Goal: Task Accomplishment & Management: Use online tool/utility

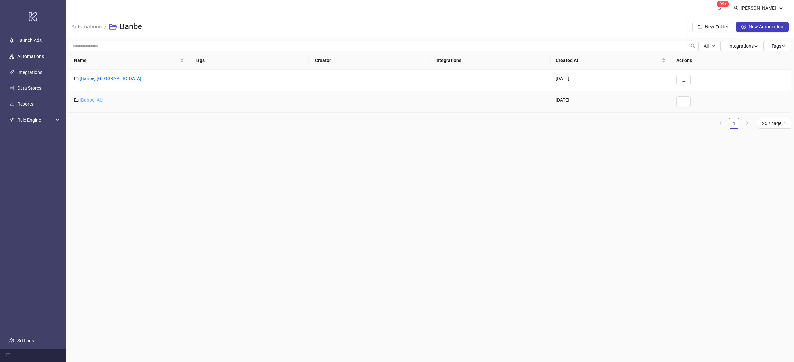
click at [100, 102] on link "[Banbe] AU" at bounding box center [91, 99] width 23 height 5
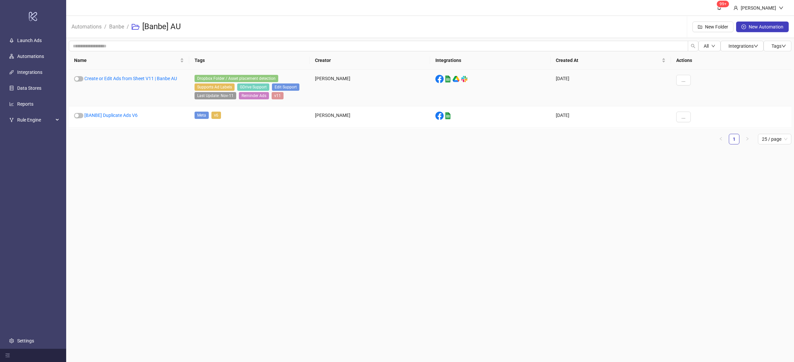
drag, startPoint x: 133, startPoint y: 80, endPoint x: 186, endPoint y: 80, distance: 53.3
click at [133, 79] on link "Create or Edit Ads from Sheet V11 | Banbe AU" at bounding box center [130, 78] width 93 height 5
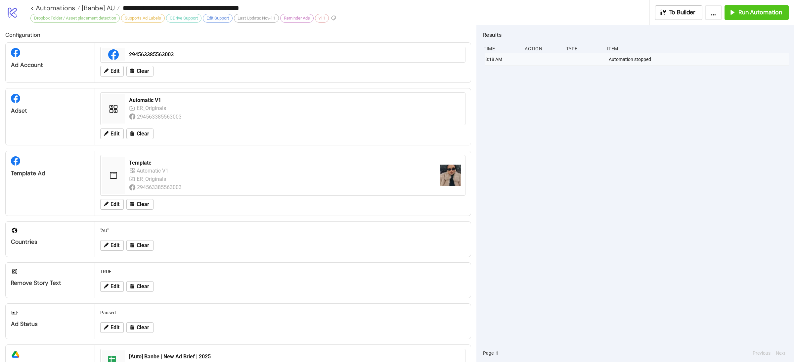
click at [618, 155] on div "8:18 AM Automation stopped" at bounding box center [636, 198] width 306 height 291
click at [746, 13] on span "Run Automation" at bounding box center [760, 13] width 44 height 8
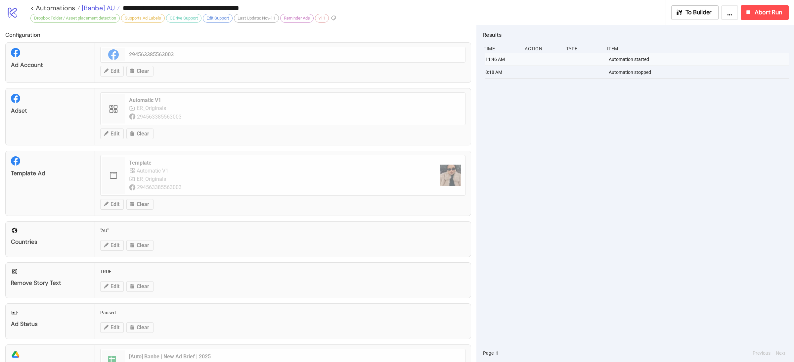
click at [103, 9] on span "[Banbe] AU" at bounding box center [97, 8] width 35 height 9
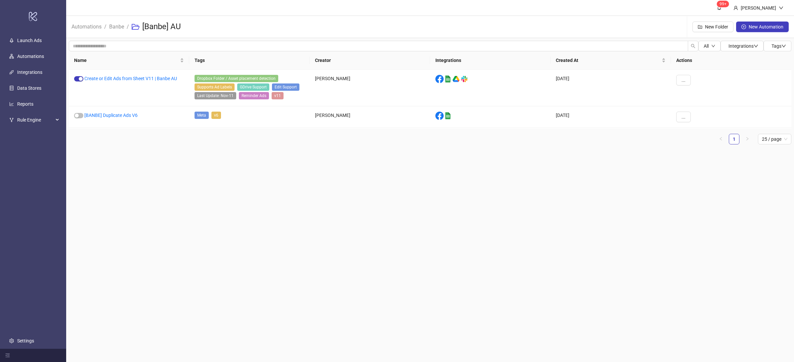
click at [162, 142] on ul "1 25 / page" at bounding box center [430, 139] width 723 height 11
click at [114, 31] on li "Banbe" at bounding box center [116, 26] width 15 height 21
click at [115, 25] on link "Banbe" at bounding box center [117, 25] width 18 height 7
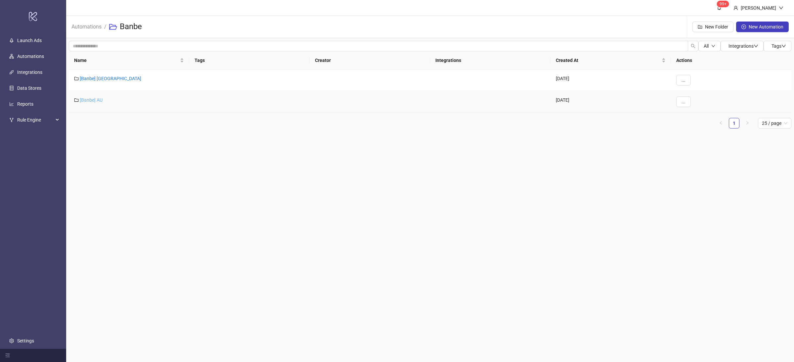
click at [99, 99] on link "[Banbe] AU" at bounding box center [91, 99] width 23 height 5
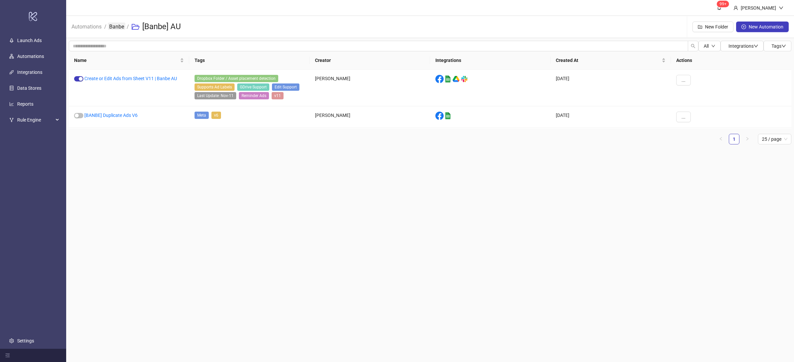
click at [114, 24] on link "Banbe" at bounding box center [117, 25] width 18 height 7
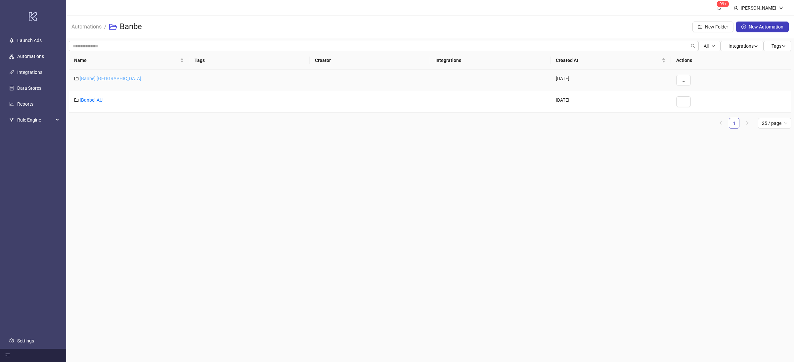
click at [95, 78] on link "[Banbe] [GEOGRAPHIC_DATA]" at bounding box center [111, 78] width 62 height 5
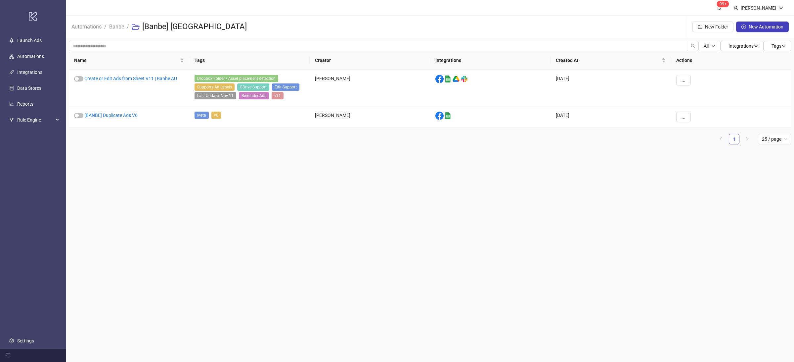
click at [213, 162] on main "99+ [PERSON_NAME] Automations / Banbe / [Banbe] US New Folder New Automation Al…" at bounding box center [430, 181] width 728 height 362
click at [163, 78] on link "Create or Edit Ads from Sheet V11 | Banbe AU" at bounding box center [130, 78] width 93 height 5
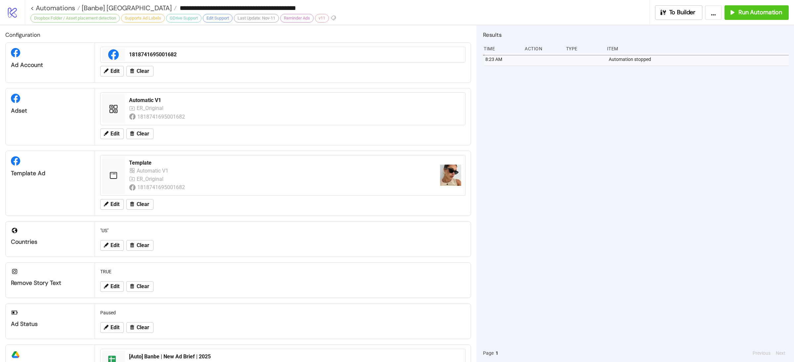
click at [612, 125] on div "8:23 AM Automation stopped" at bounding box center [636, 198] width 306 height 291
click at [759, 16] on span "Run Automation" at bounding box center [760, 13] width 44 height 8
